Goal: Complete application form: Complete application form

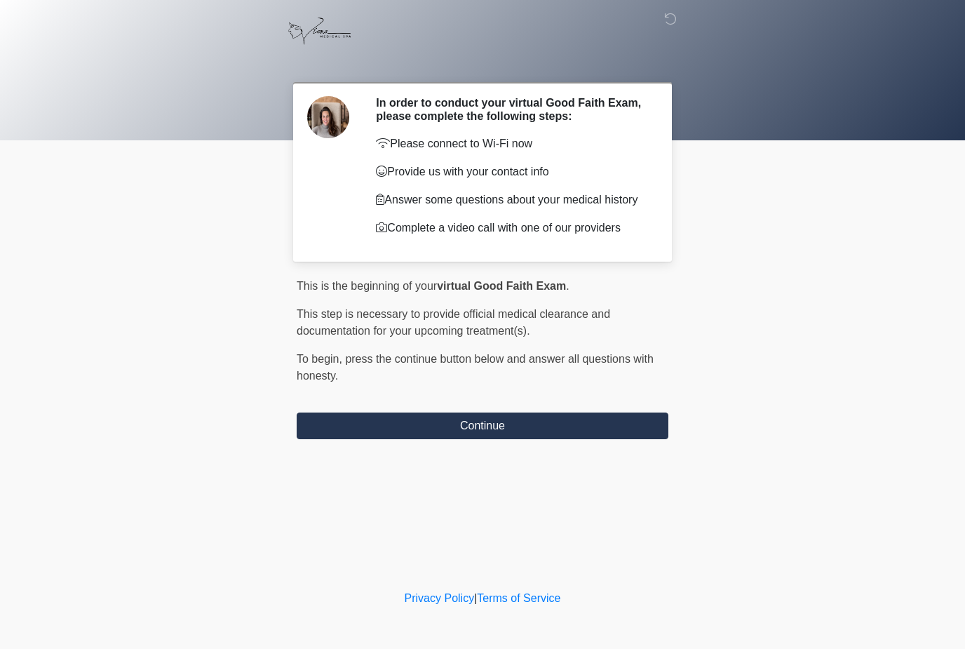
click at [644, 431] on button "Continue" at bounding box center [483, 425] width 372 height 27
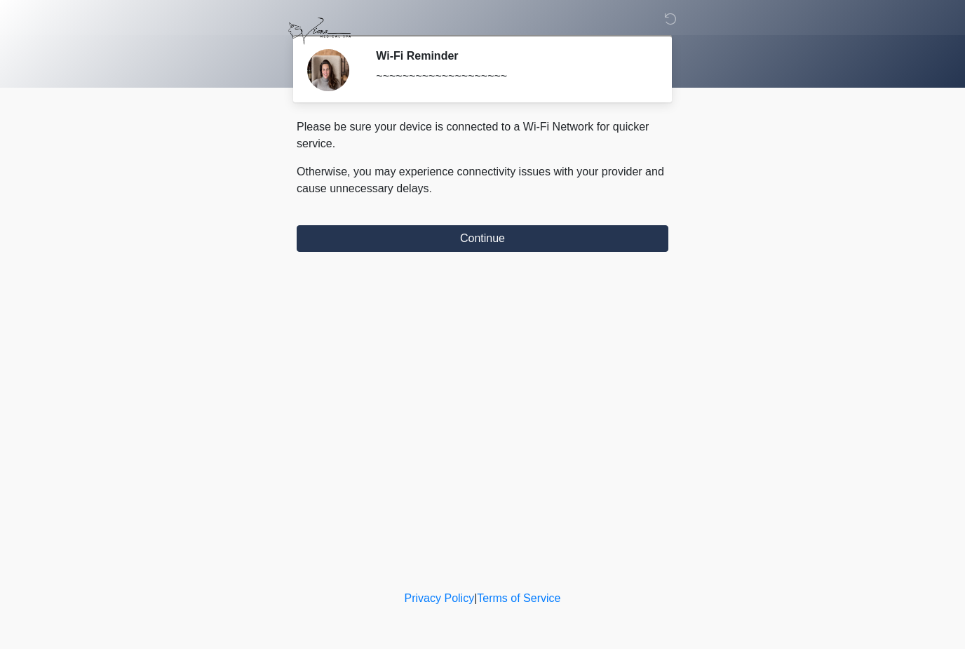
click at [603, 233] on button "Continue" at bounding box center [483, 238] width 372 height 27
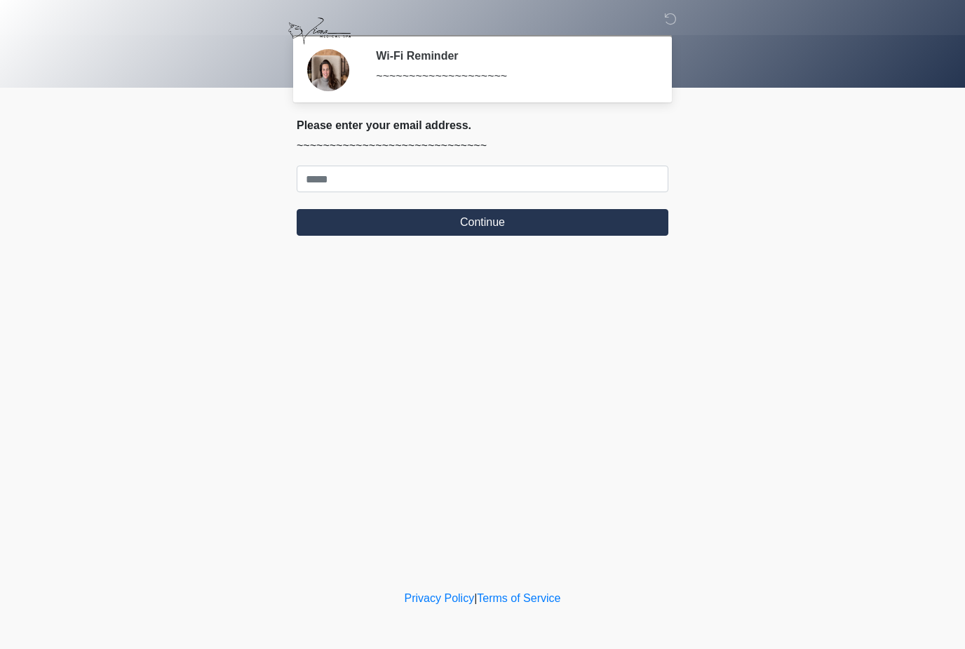
click at [525, 234] on button "Continue" at bounding box center [483, 222] width 372 height 27
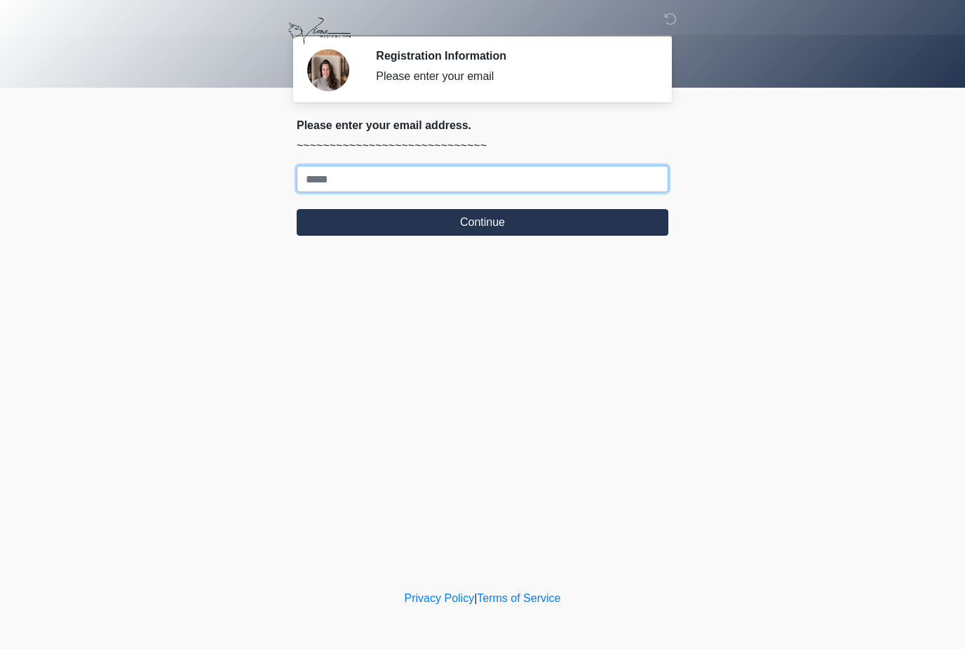
click at [519, 181] on input "Where should we email your treatment plan?" at bounding box center [483, 178] width 372 height 27
click at [419, 168] on input "Where should we email your treatment plan?" at bounding box center [483, 178] width 372 height 27
click at [468, 173] on input "Where should we email your treatment plan?" at bounding box center [483, 178] width 372 height 27
click at [328, 167] on input "Where should we email your treatment plan?" at bounding box center [483, 178] width 372 height 27
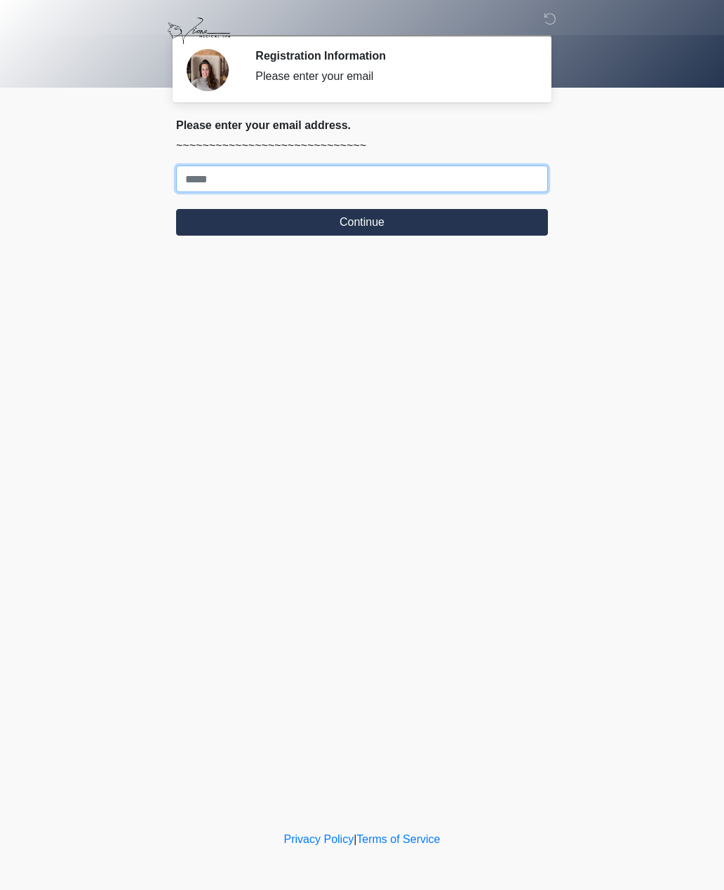
click at [356, 187] on input "Where should we email your treatment plan?" at bounding box center [362, 178] width 372 height 27
click at [352, 170] on input "Where should we email your treatment plan?" at bounding box center [362, 178] width 372 height 27
click at [208, 178] on input "Where should we email your treatment plan?" at bounding box center [362, 178] width 372 height 27
